Goal: Communication & Community: Answer question/provide support

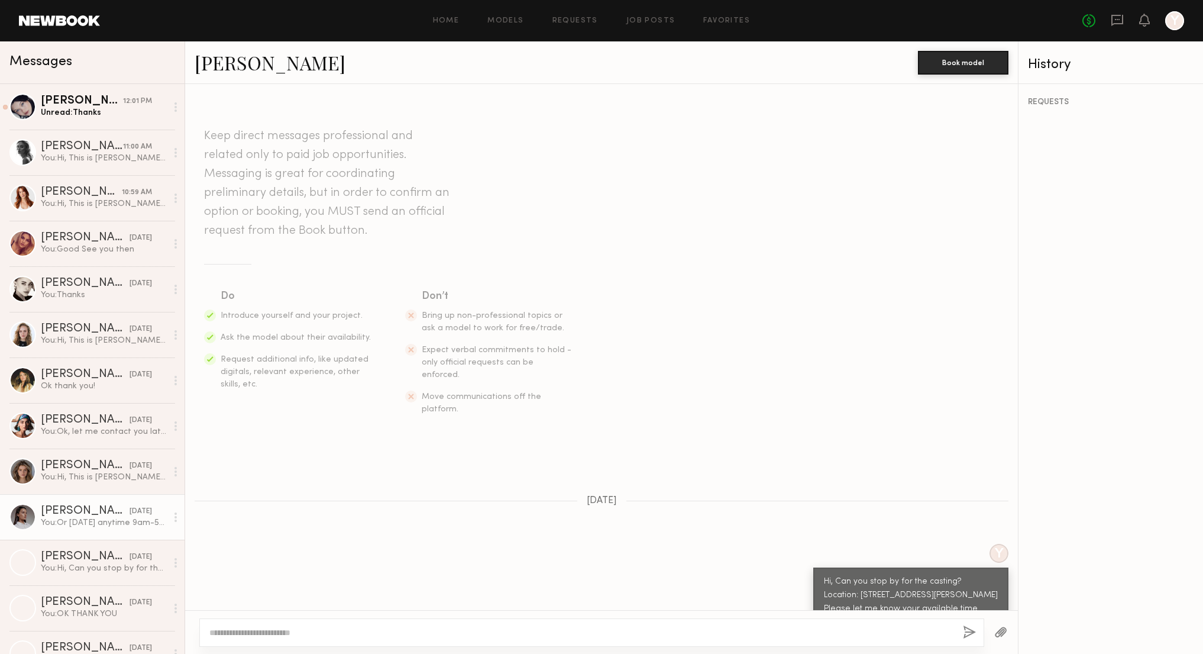
scroll to position [794, 0]
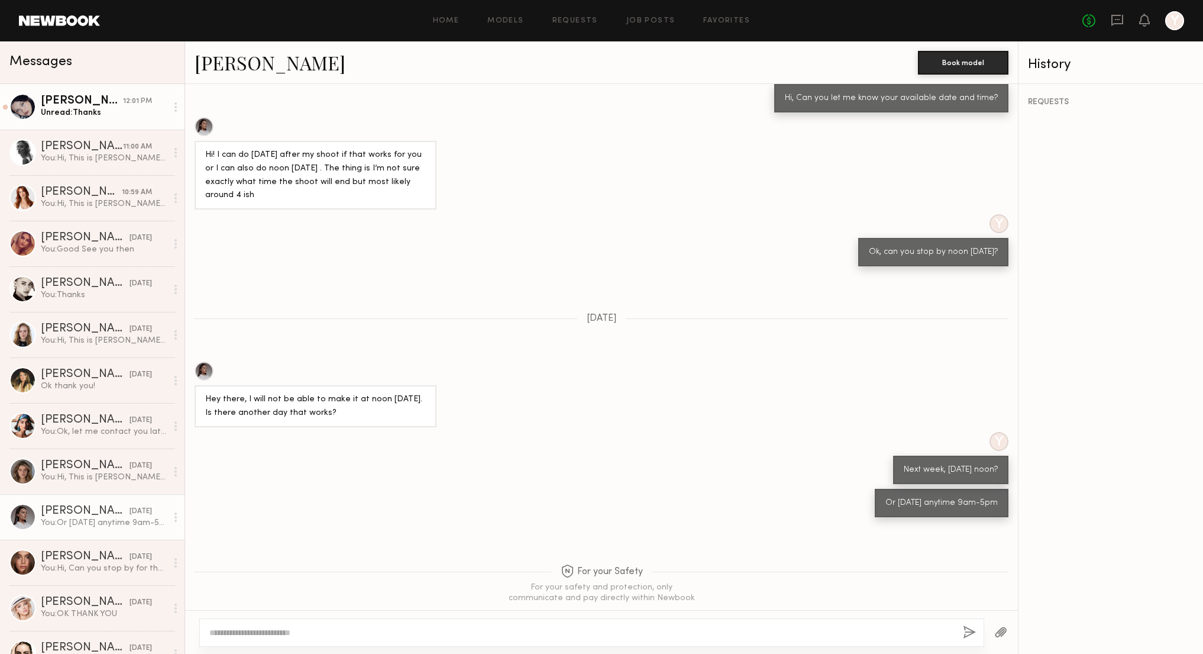
click at [130, 111] on div "Unread: Thanks" at bounding box center [104, 112] width 126 height 11
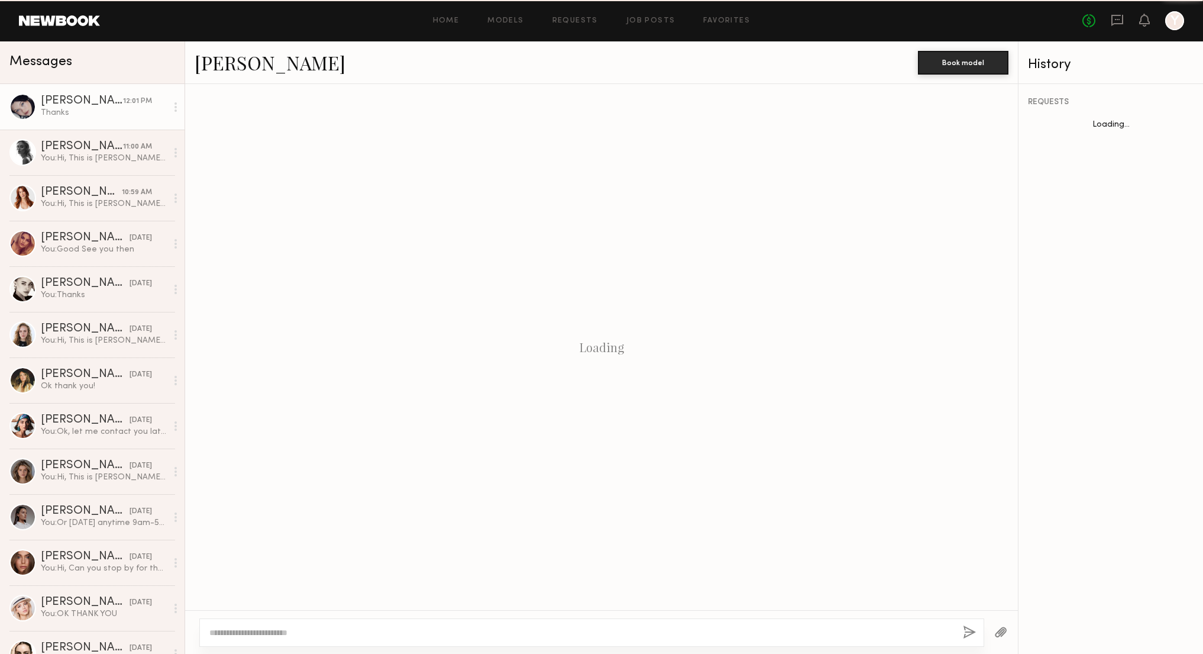
scroll to position [395, 0]
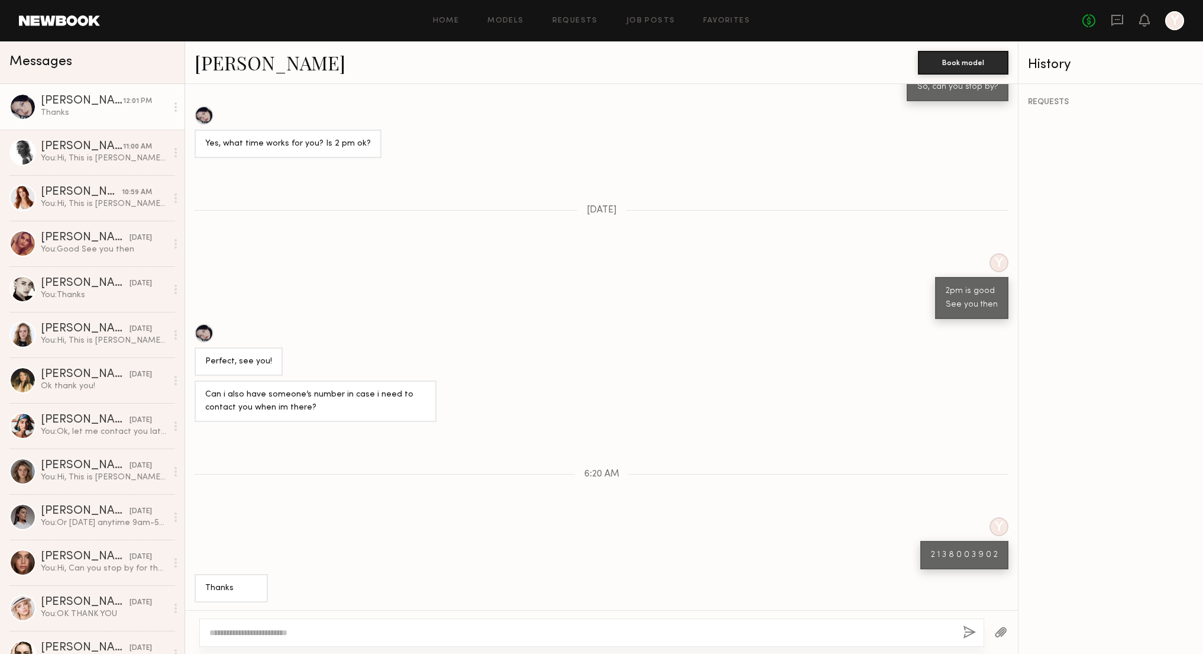
click at [271, 632] on textarea at bounding box center [581, 632] width 744 height 12
type textarea "**********"
click at [967, 634] on button "button" at bounding box center [969, 632] width 13 height 15
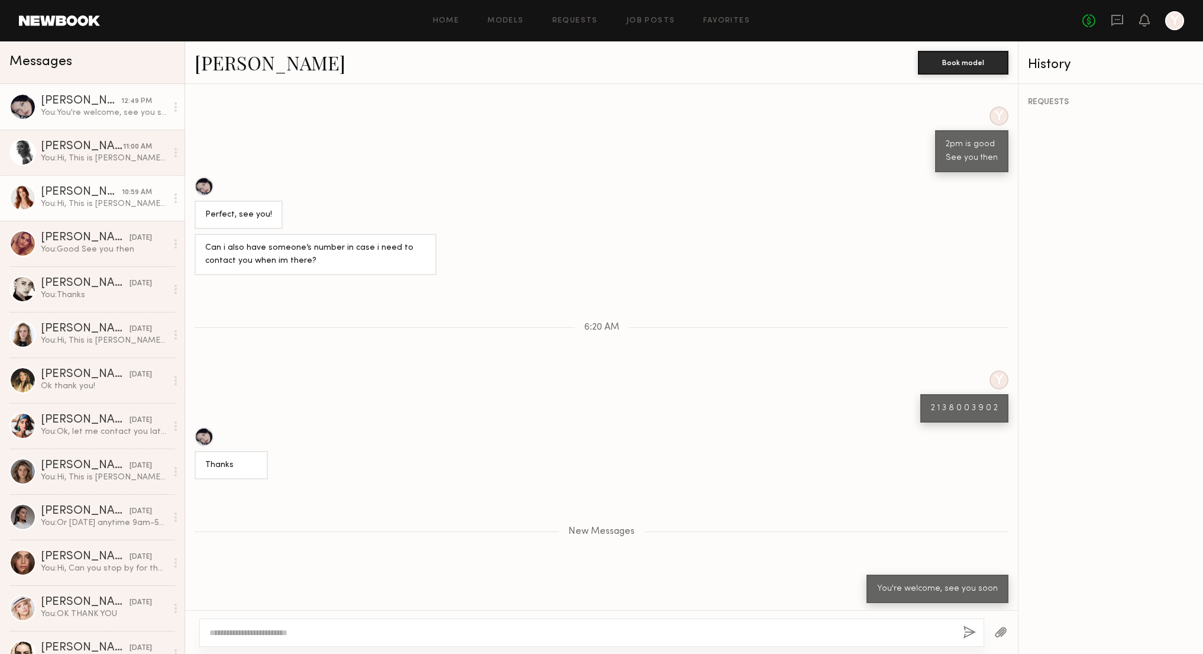
click at [85, 196] on div "[PERSON_NAME]" at bounding box center [81, 192] width 81 height 12
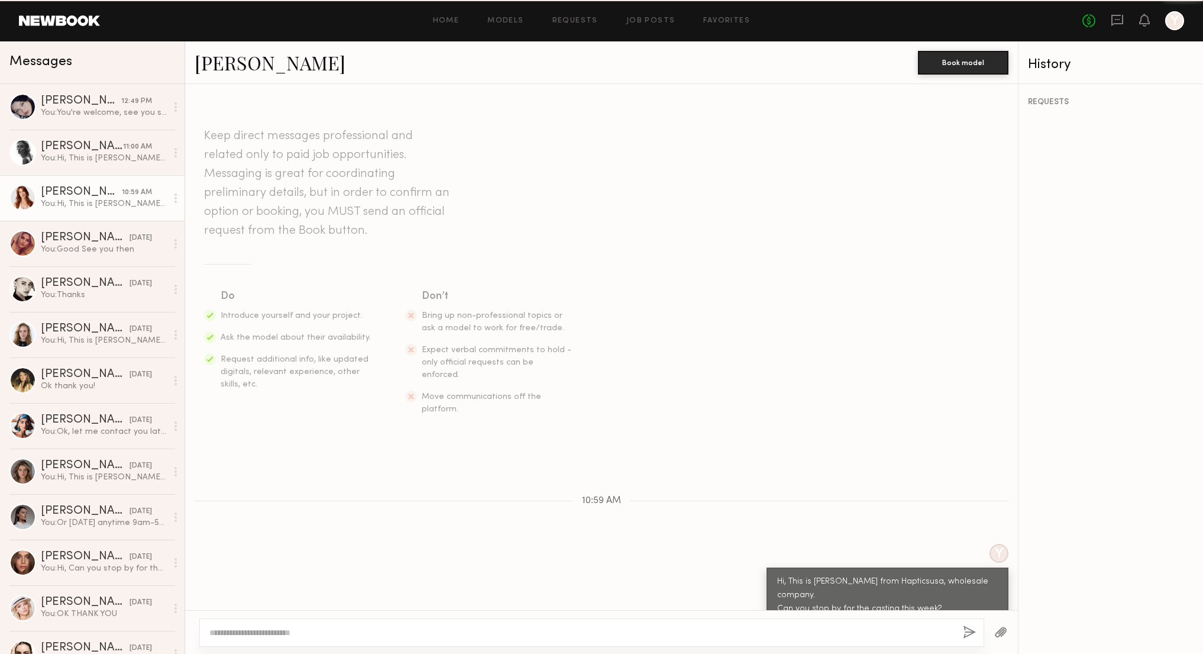
scroll to position [26, 0]
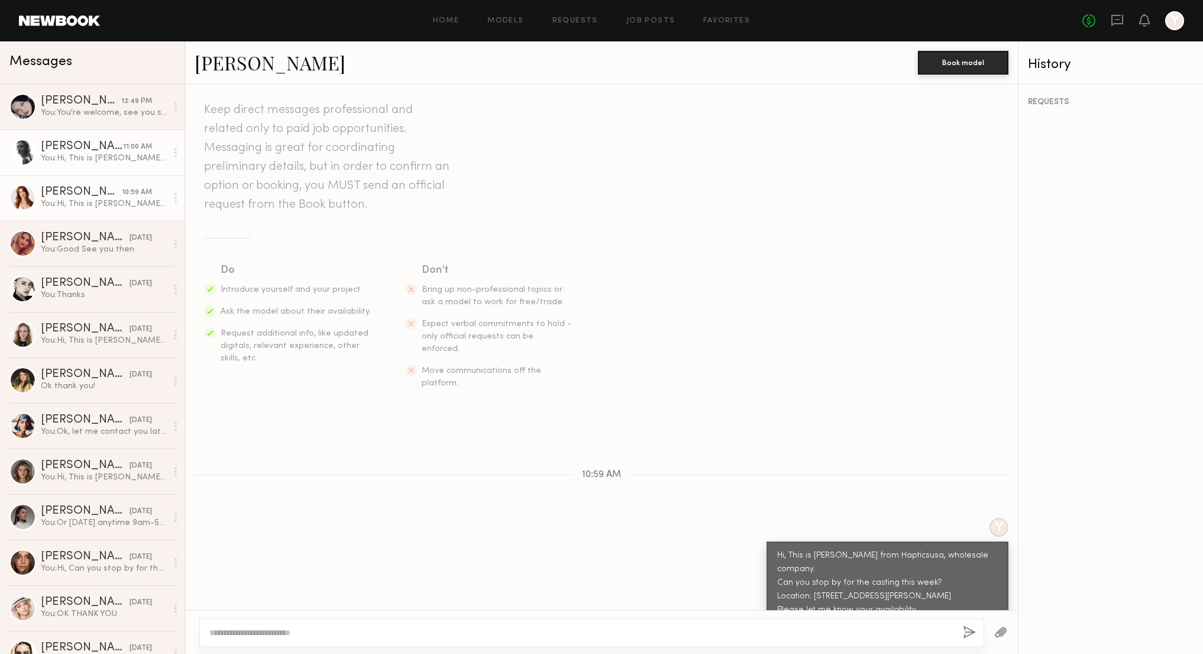
click at [77, 159] on div "You: Hi, This is [PERSON_NAME] from Hapticsusa, wholesale company. Can you stop…" at bounding box center [104, 158] width 126 height 11
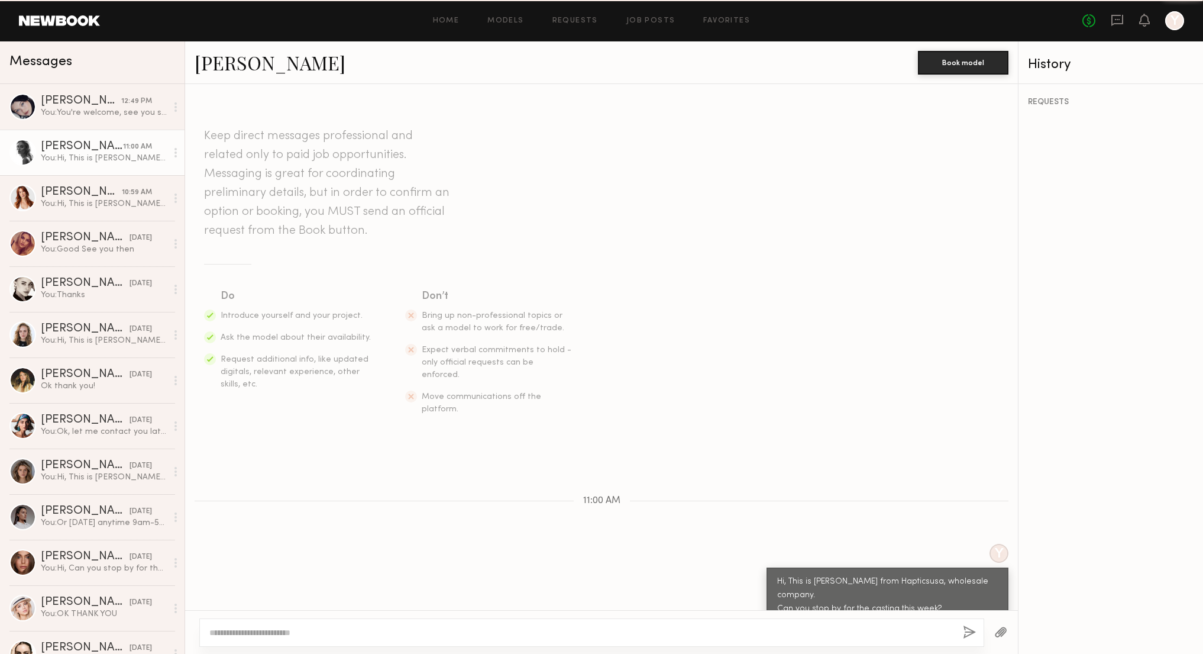
scroll to position [26, 0]
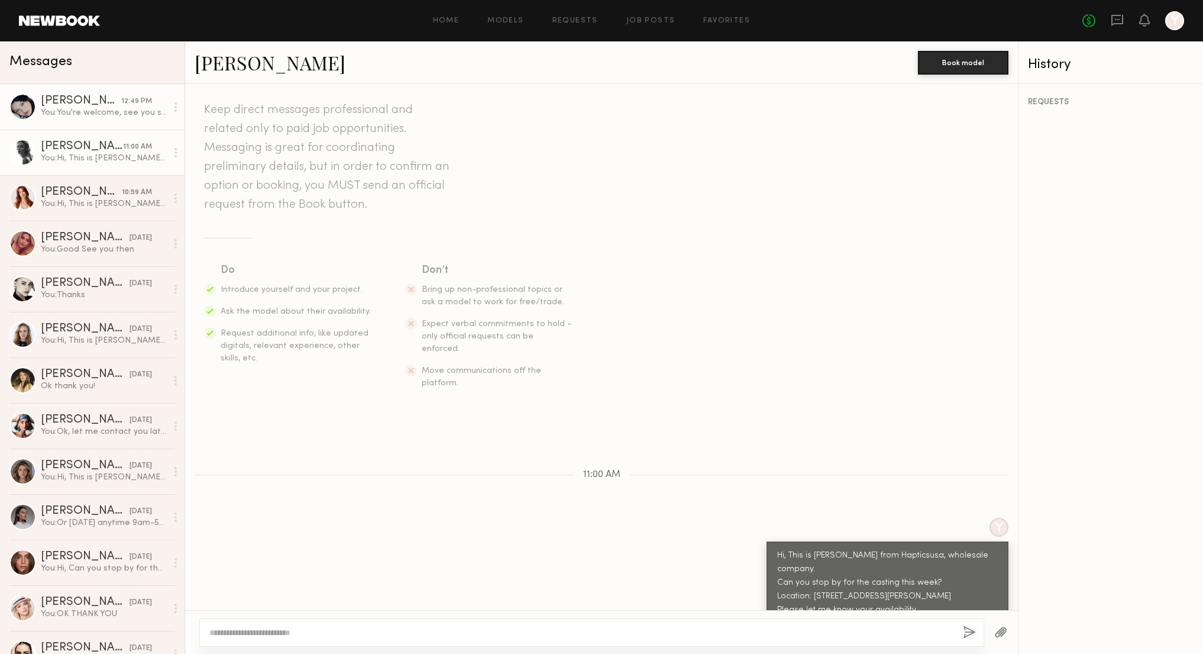
click at [84, 113] on div "You: You're welcome, see you soon" at bounding box center [104, 112] width 126 height 11
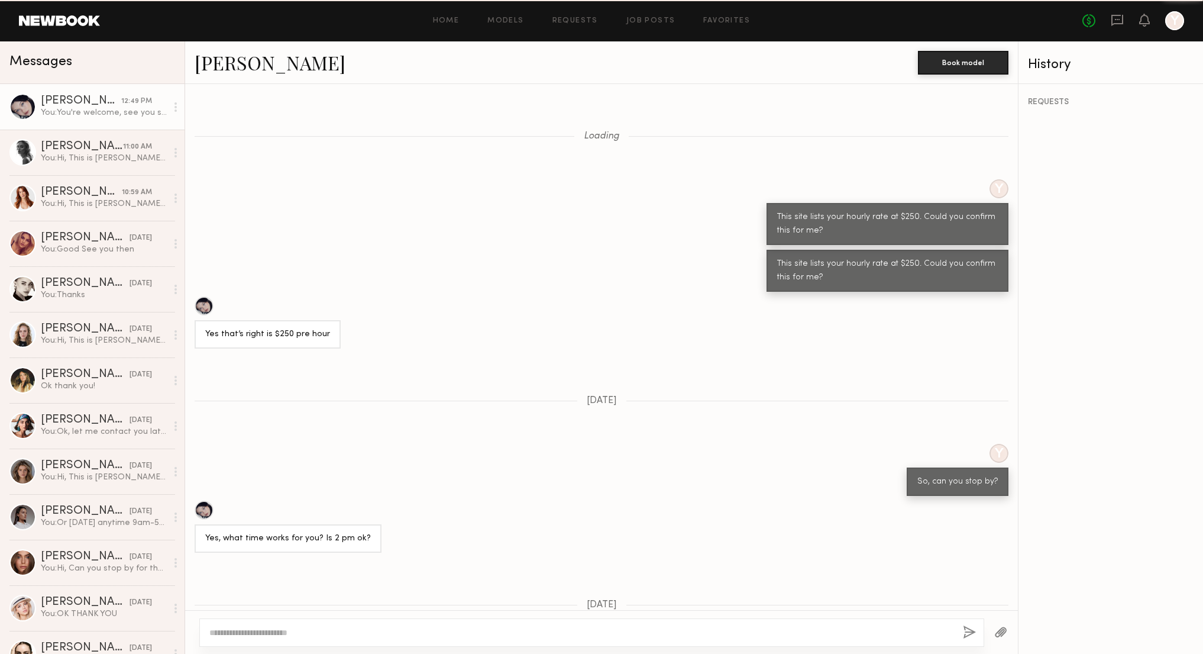
scroll to position [451, 0]
